Goal: Transaction & Acquisition: Book appointment/travel/reservation

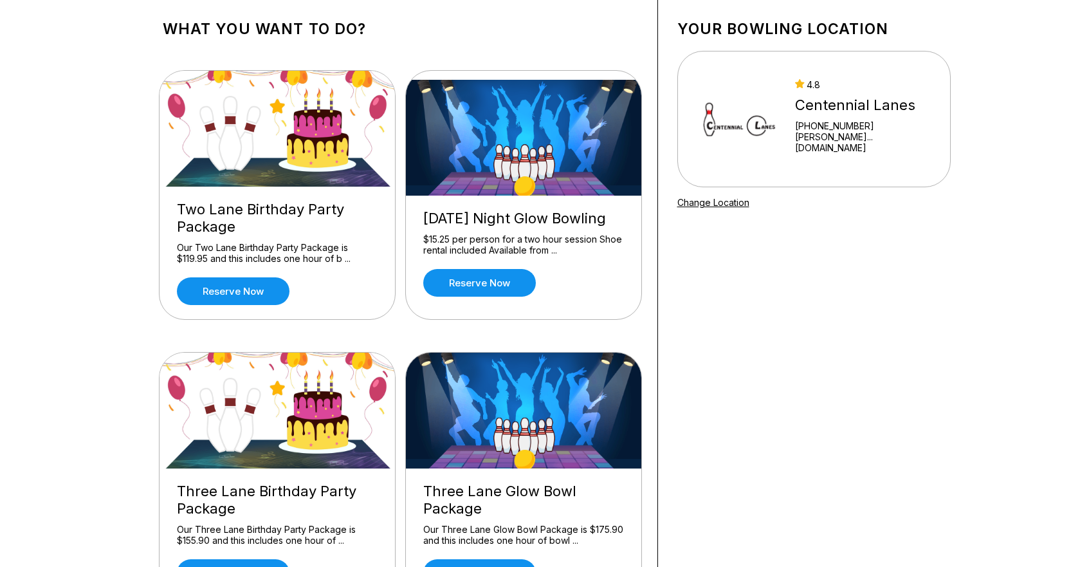
scroll to position [64, 0]
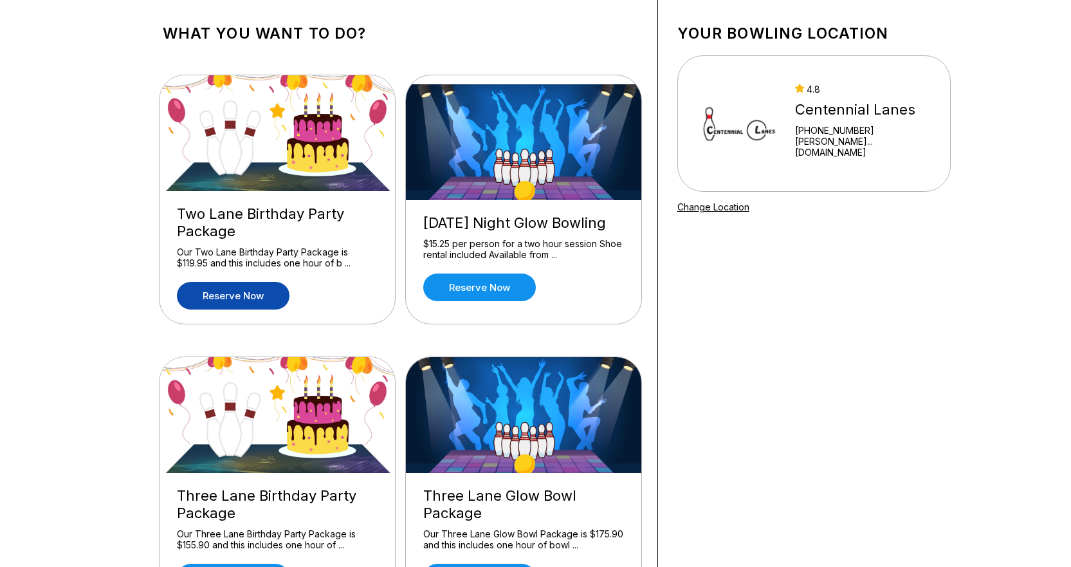
click at [253, 301] on link "Reserve now" at bounding box center [233, 296] width 113 height 28
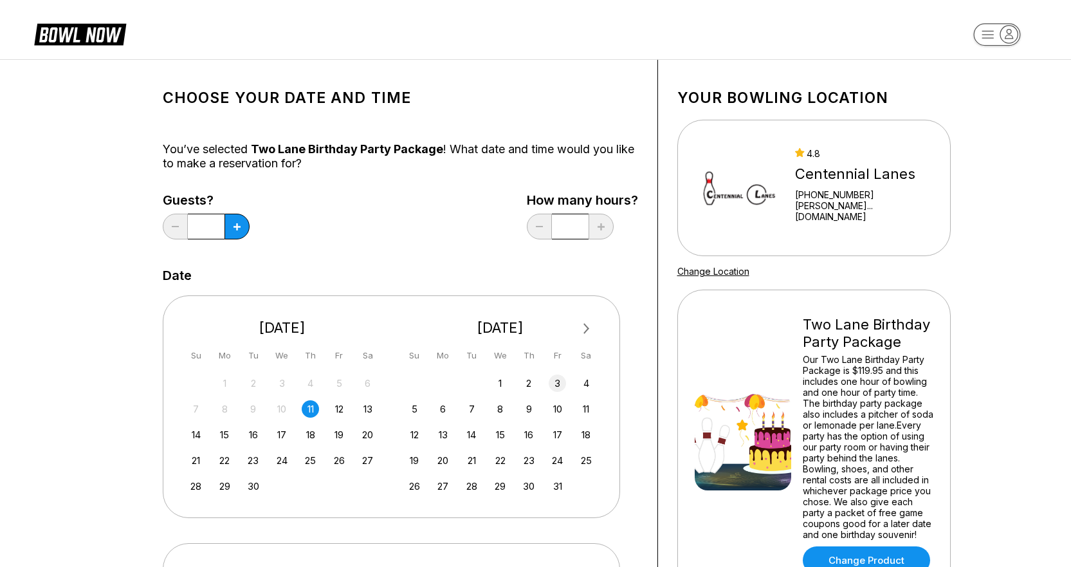
click at [556, 377] on div "3" at bounding box center [557, 382] width 17 height 17
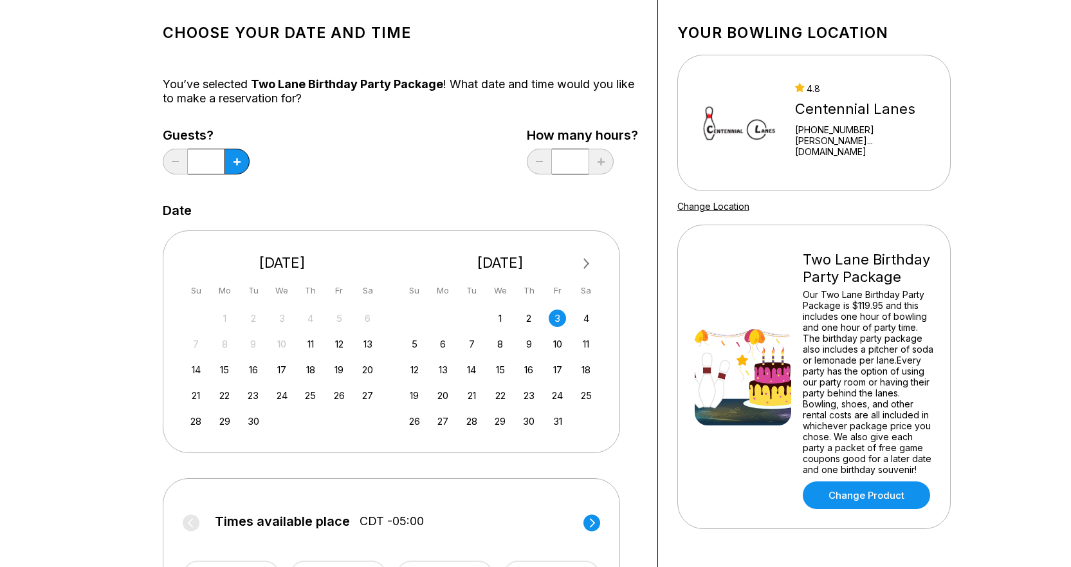
scroll to position [64, 0]
click at [412, 175] on div "Guests? * How many hours? *" at bounding box center [400, 155] width 475 height 53
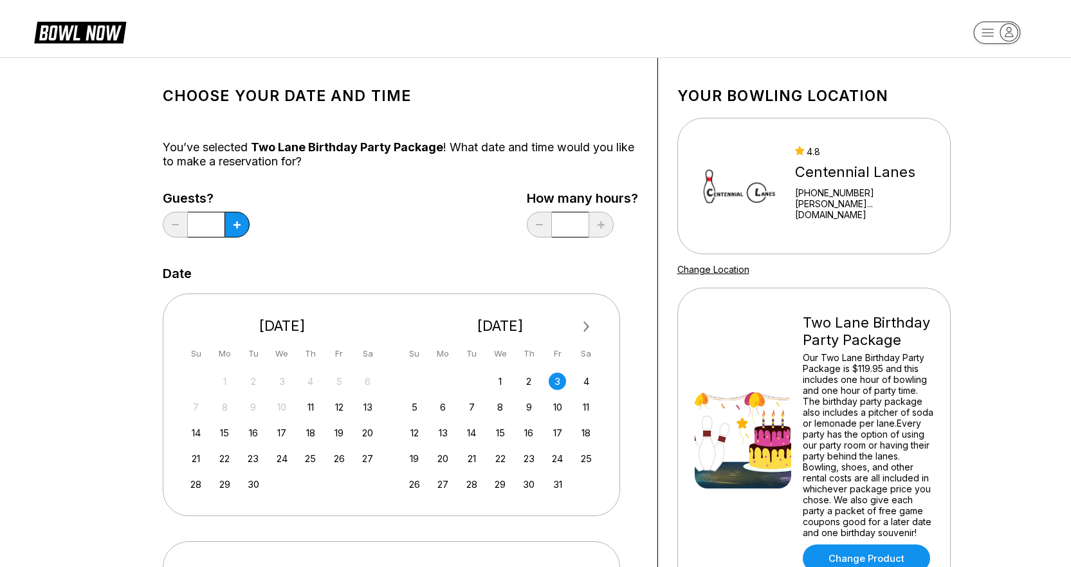
scroll to position [0, 0]
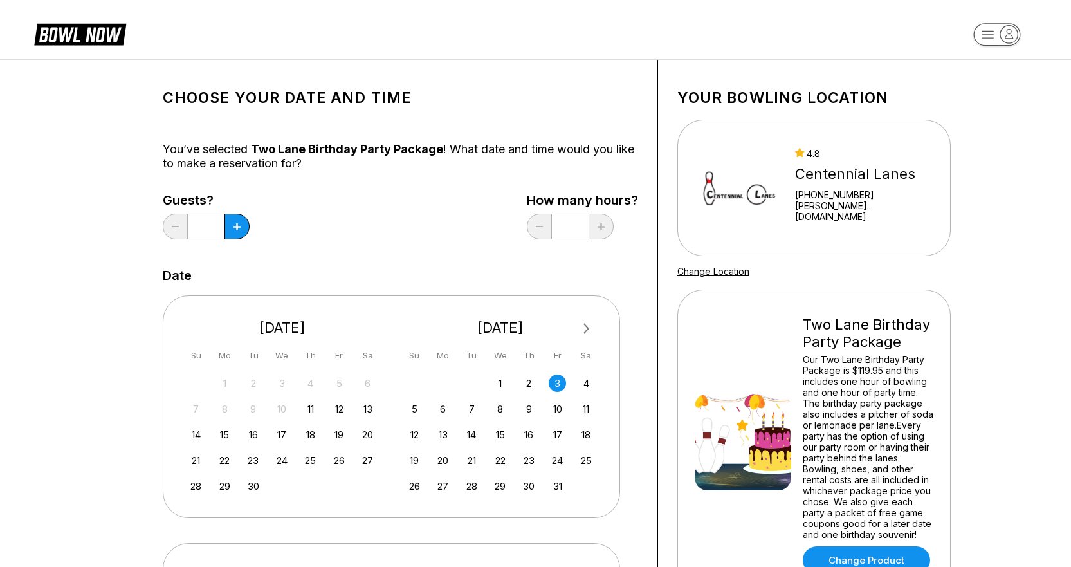
click at [559, 379] on div "3" at bounding box center [557, 382] width 17 height 17
click at [239, 223] on icon at bounding box center [236, 226] width 7 height 7
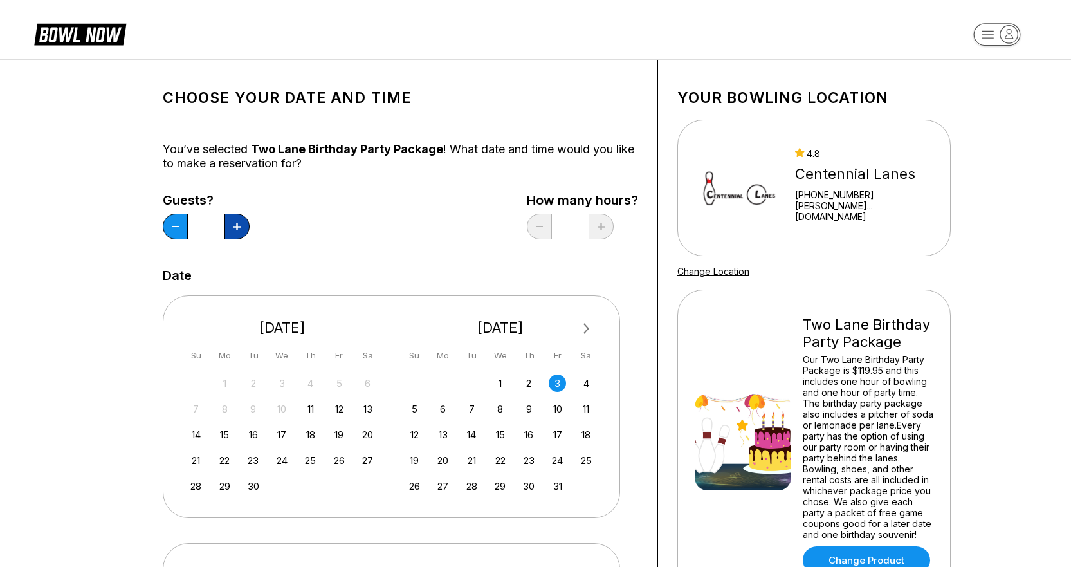
type input "**"
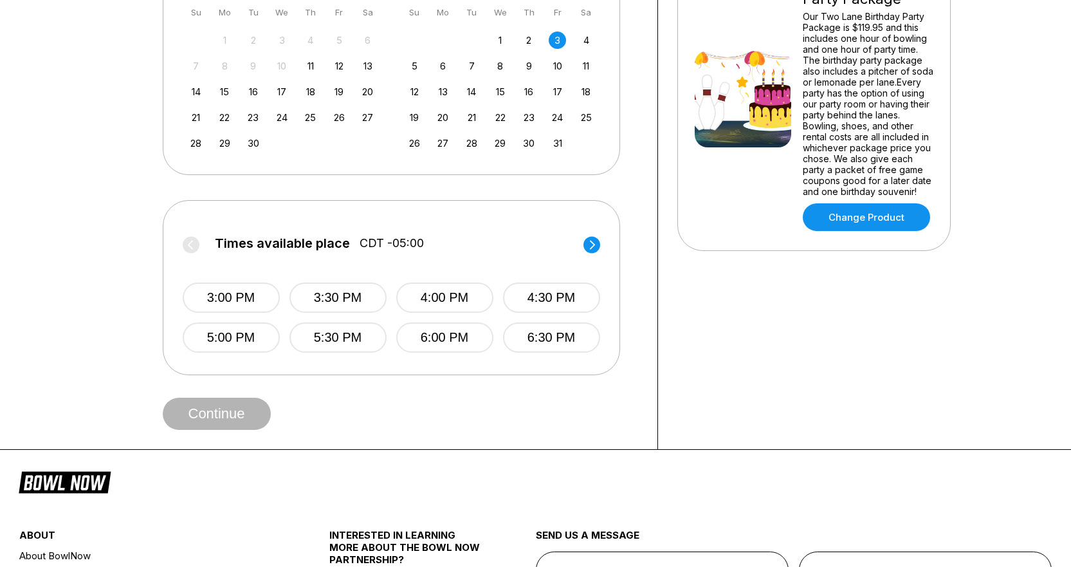
scroll to position [322, 0]
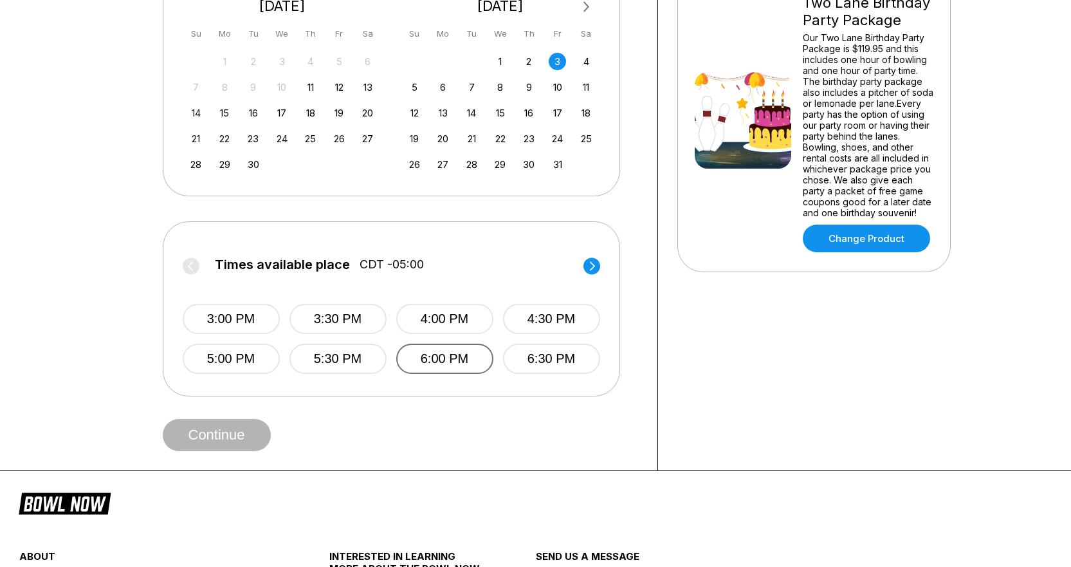
click at [440, 364] on button "6:00 PM" at bounding box center [444, 358] width 97 height 30
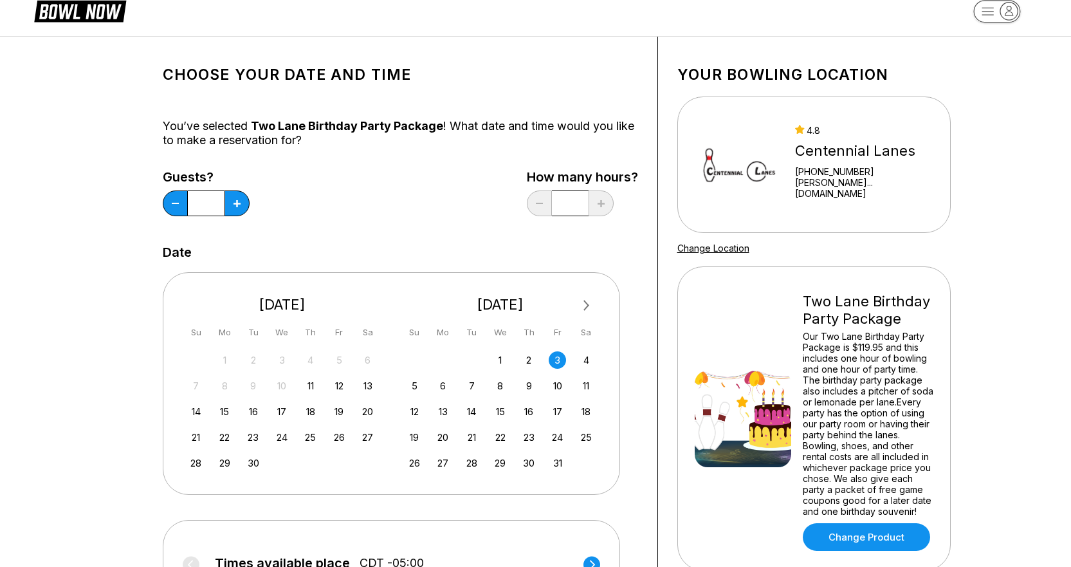
scroll to position [0, 0]
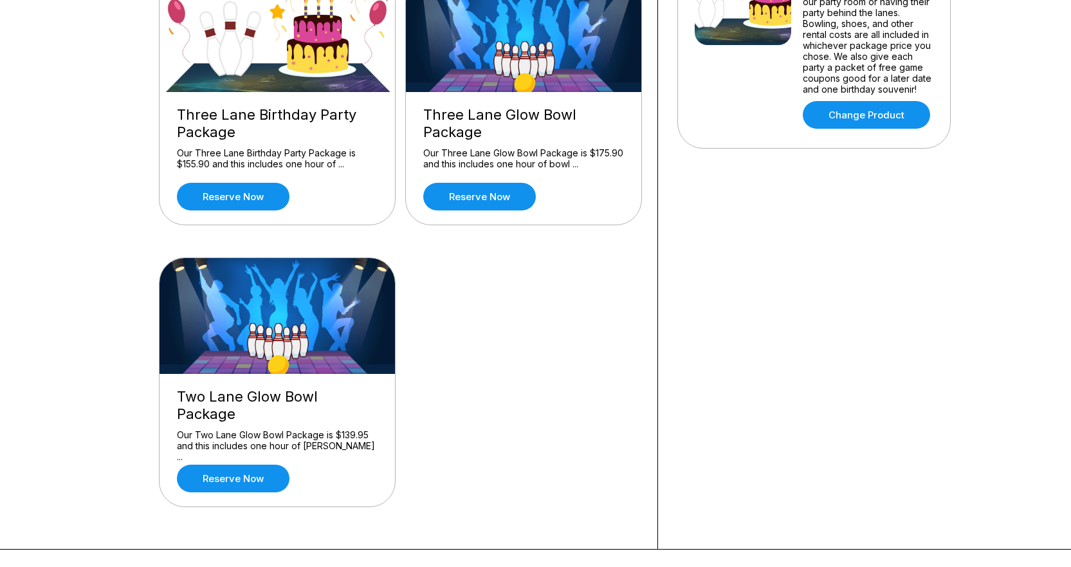
scroll to position [450, 0]
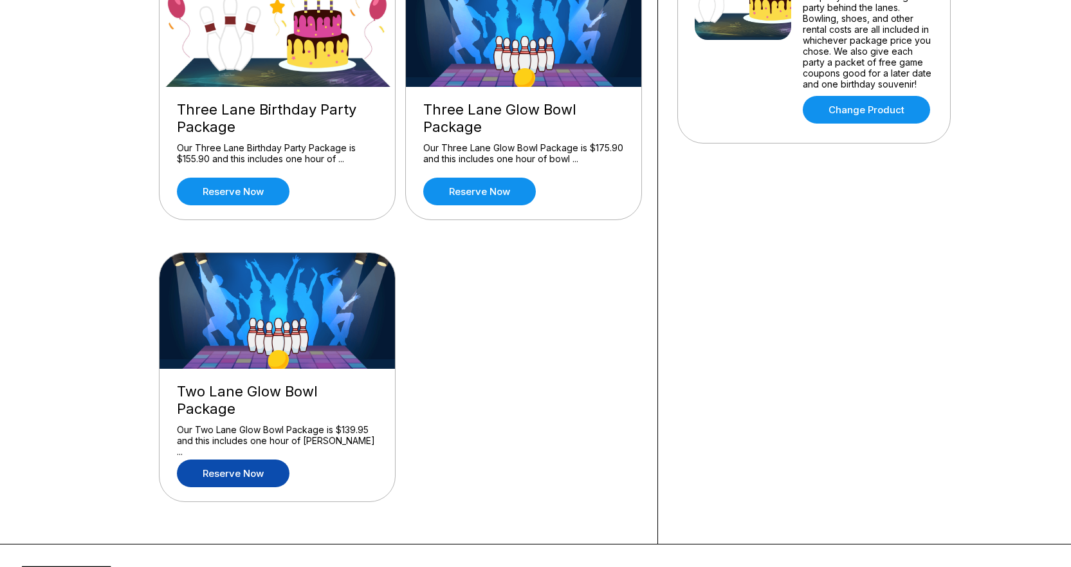
click at [269, 459] on link "Reserve now" at bounding box center [233, 473] width 113 height 28
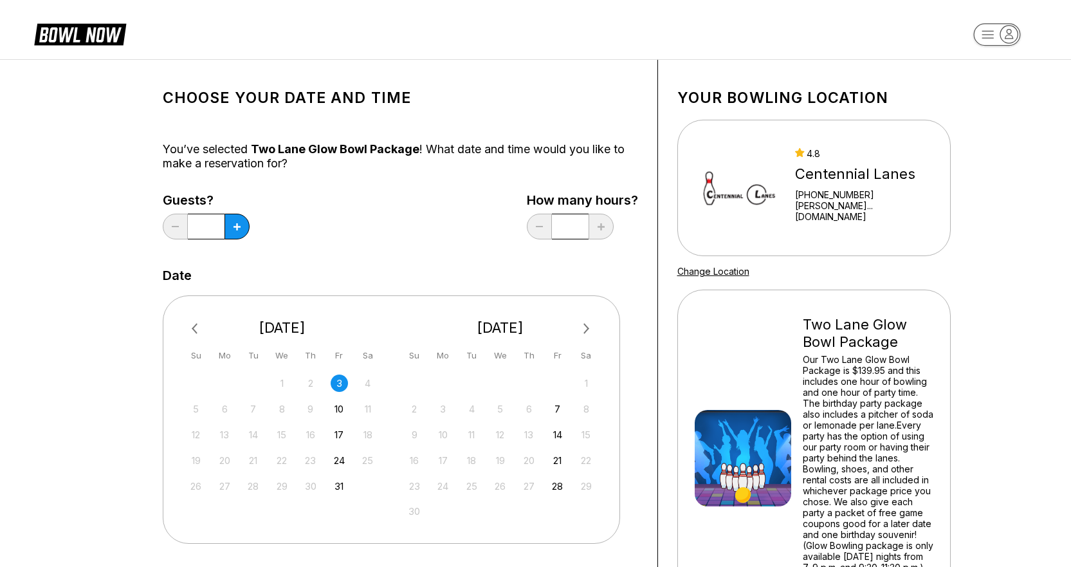
click at [336, 381] on div "3" at bounding box center [339, 382] width 17 height 17
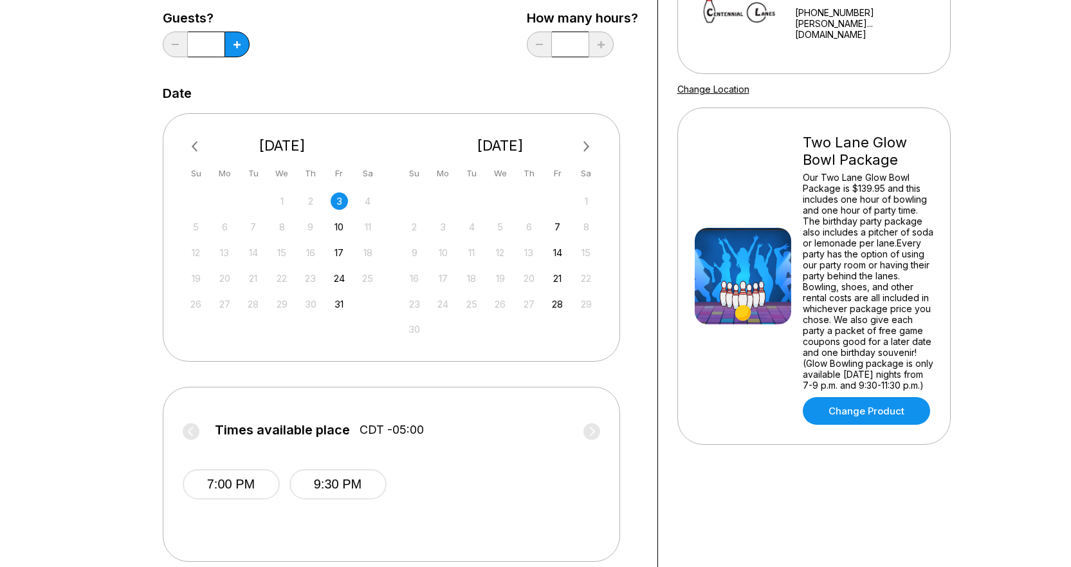
scroll to position [193, 0]
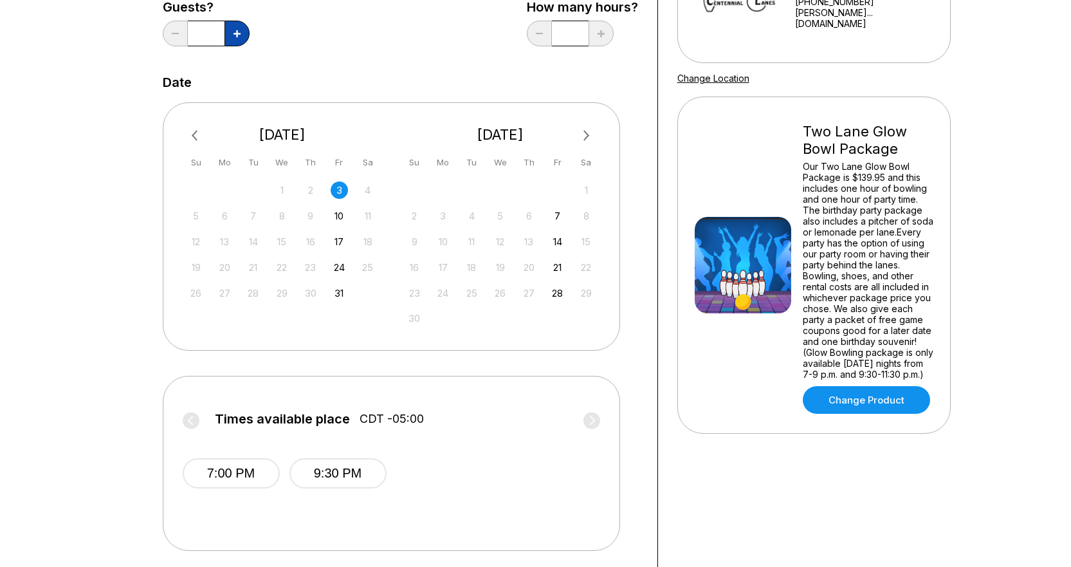
click at [243, 35] on button at bounding box center [236, 34] width 25 height 26
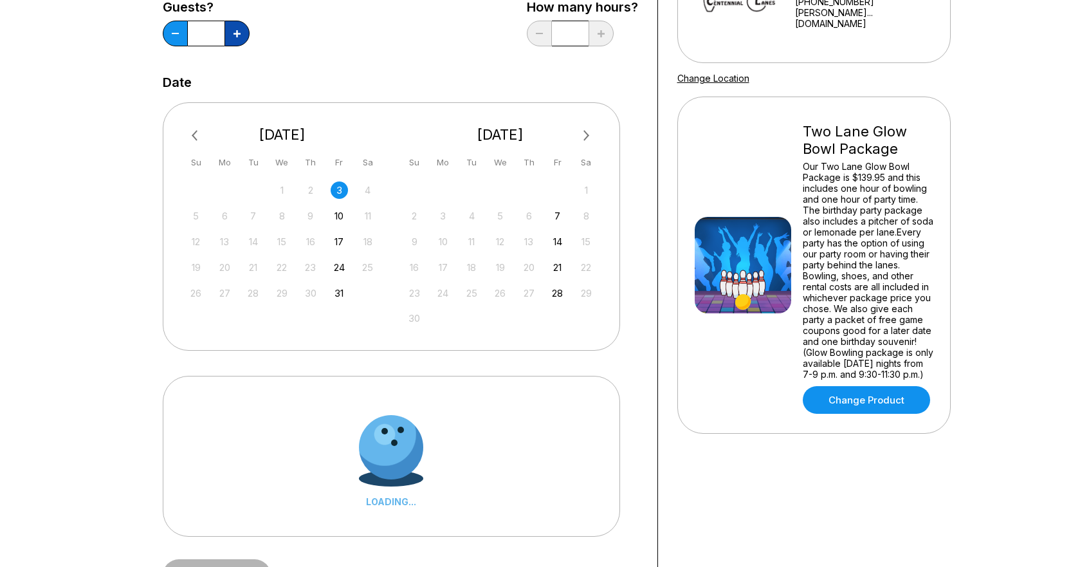
click at [243, 35] on button at bounding box center [236, 34] width 25 height 26
type input "**"
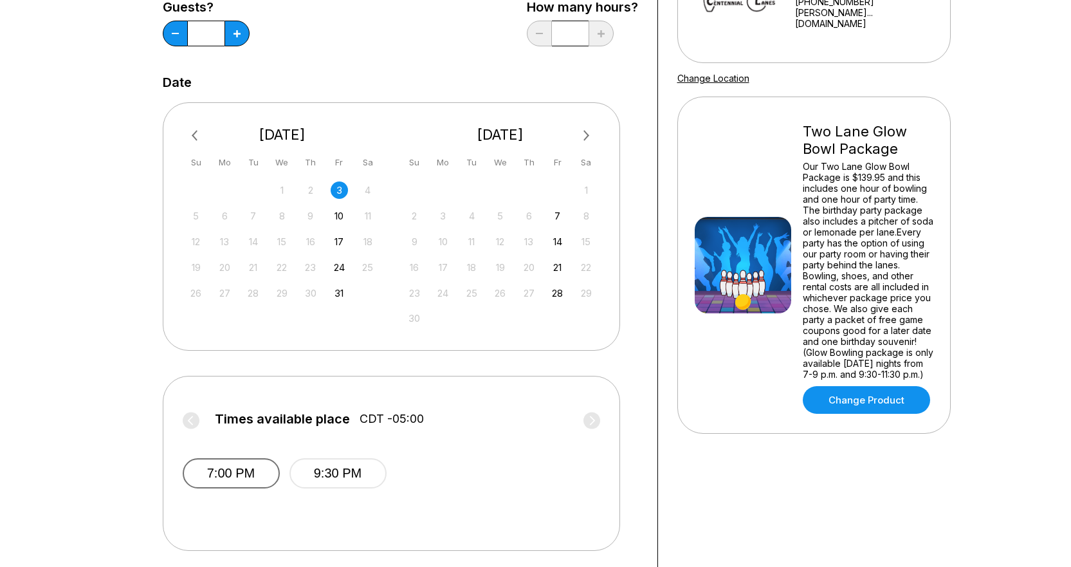
click at [212, 481] on button "7:00 PM" at bounding box center [231, 473] width 97 height 30
click at [742, 487] on div "Your bowling location [GEOGRAPHIC_DATA] [PHONE_NUMBER] [PERSON_NAME]...[DOMAIN_…" at bounding box center [814, 297] width 312 height 860
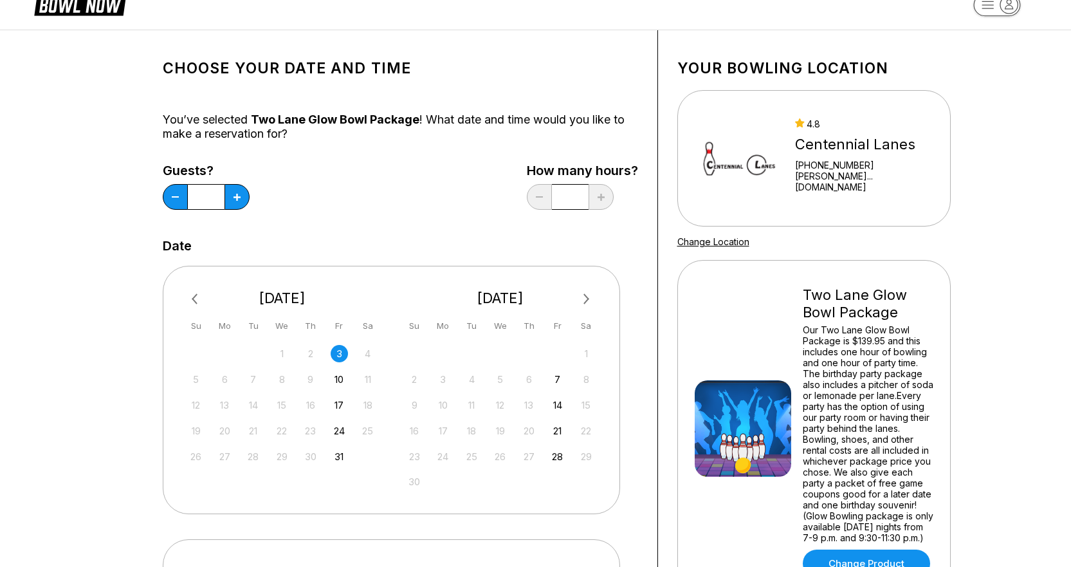
scroll to position [0, 0]
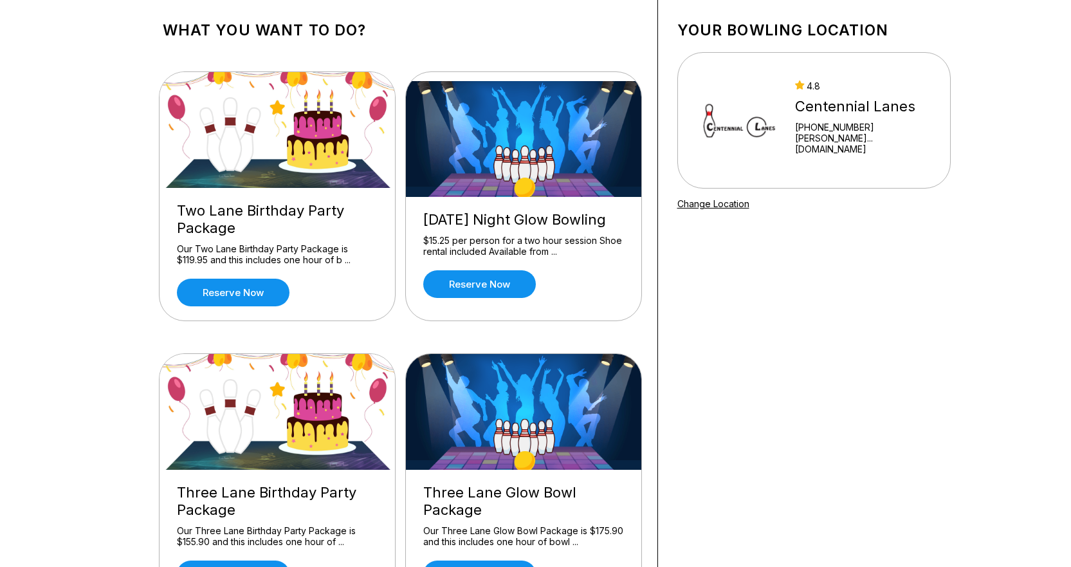
scroll to position [64, 0]
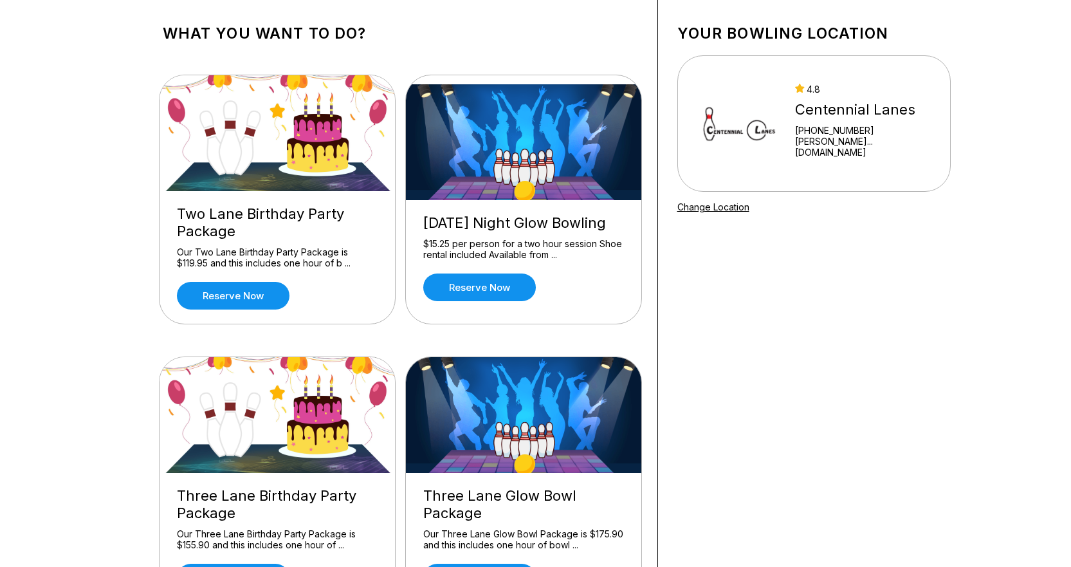
click at [759, 381] on div "Your bowling location 4.8 Centennial Lanes +17856252916 bruce@cente...neshays.c…" at bounding box center [814, 462] width 312 height 934
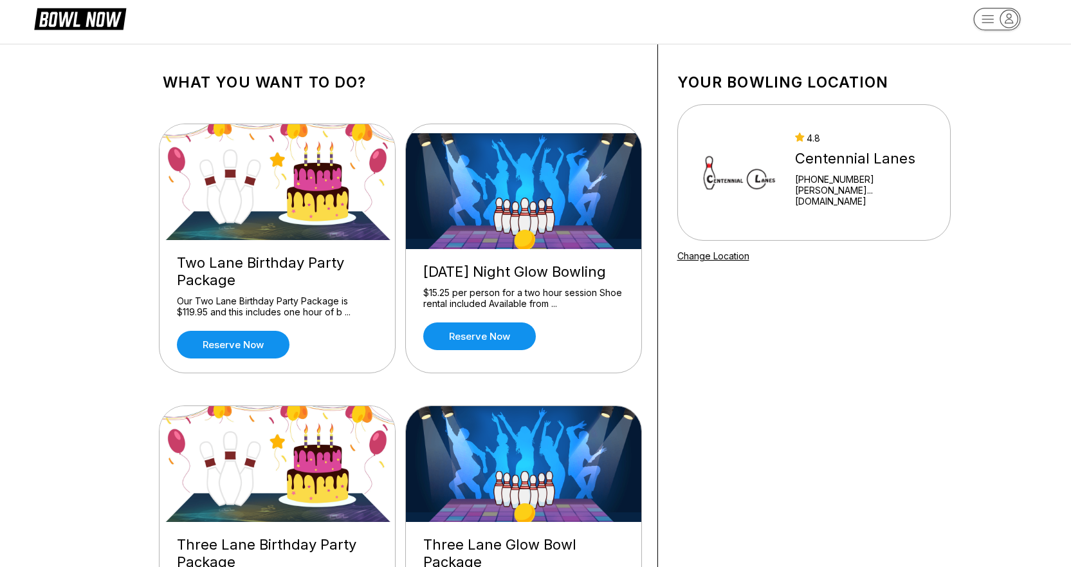
scroll to position [0, 0]
